Goal: Find specific page/section: Find specific page/section

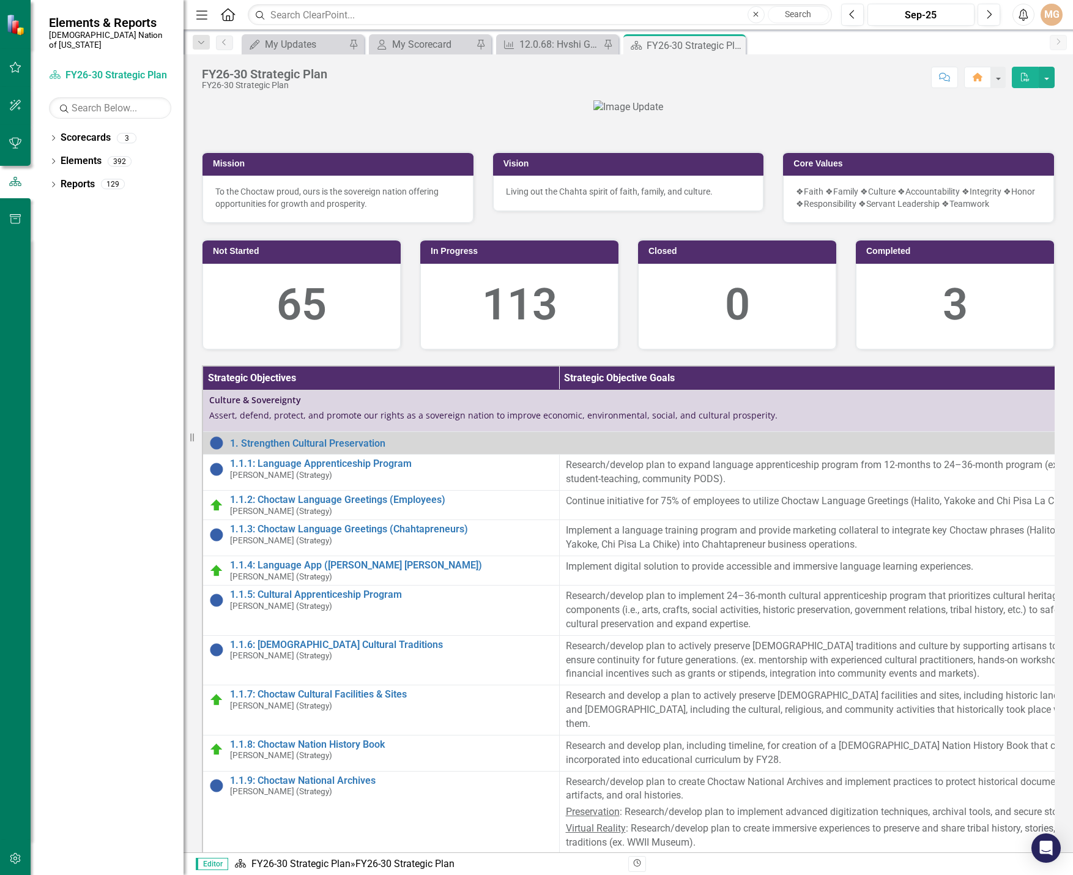
click at [938, 114] on div at bounding box center [628, 107] width 853 height 14
